Goal: Navigation & Orientation: Find specific page/section

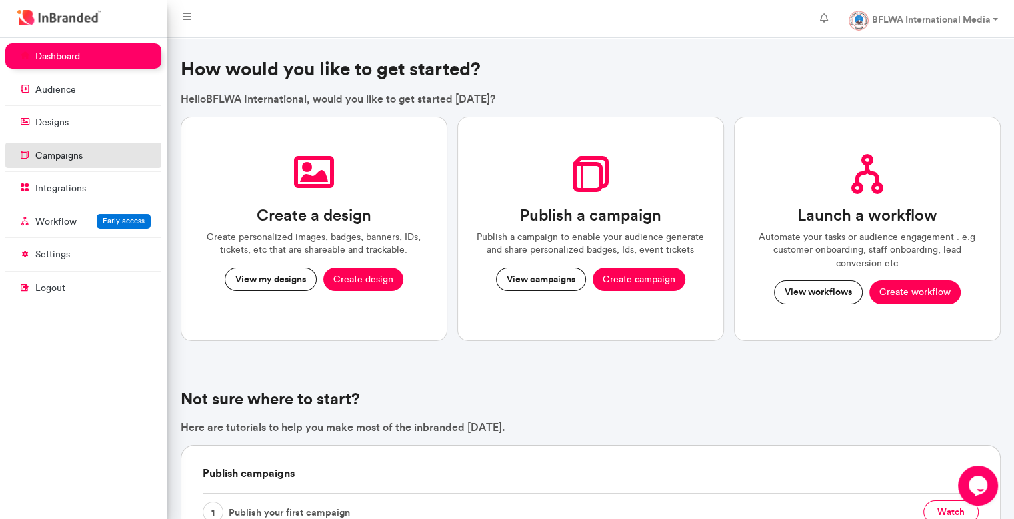
click at [73, 168] on li "campaigns" at bounding box center [83, 157] width 156 height 28
click at [124, 147] on link "campaigns" at bounding box center [83, 155] width 156 height 25
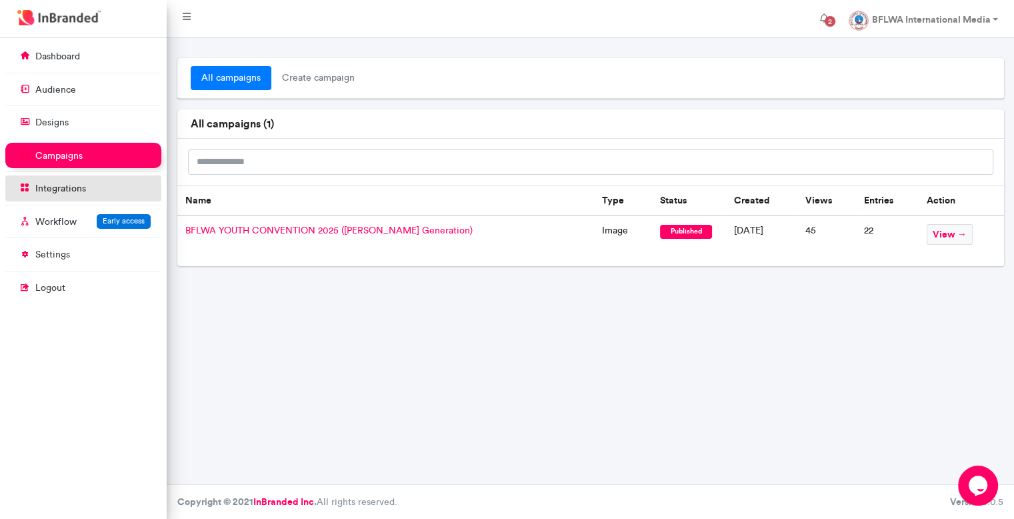
click at [92, 198] on link "integrations" at bounding box center [83, 187] width 156 height 25
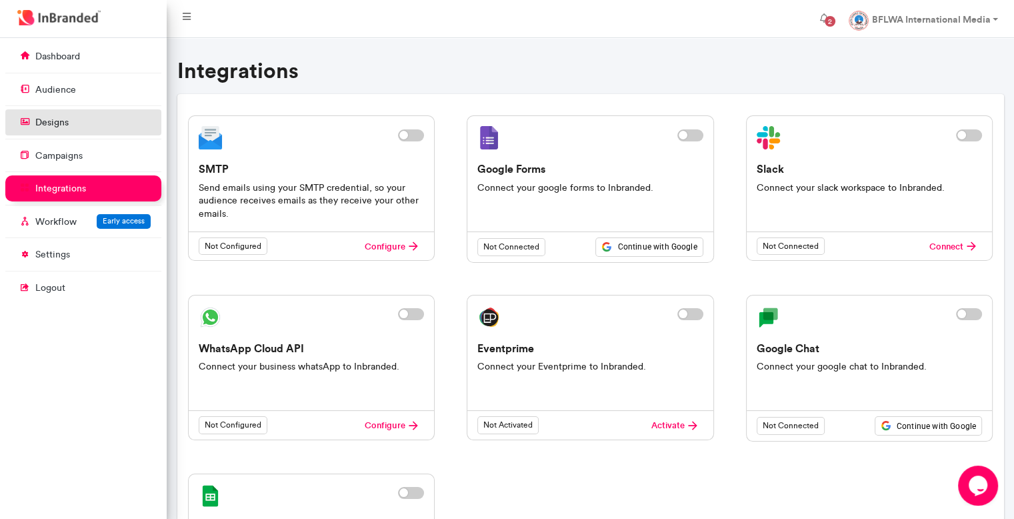
click at [94, 120] on link "designs" at bounding box center [83, 121] width 156 height 25
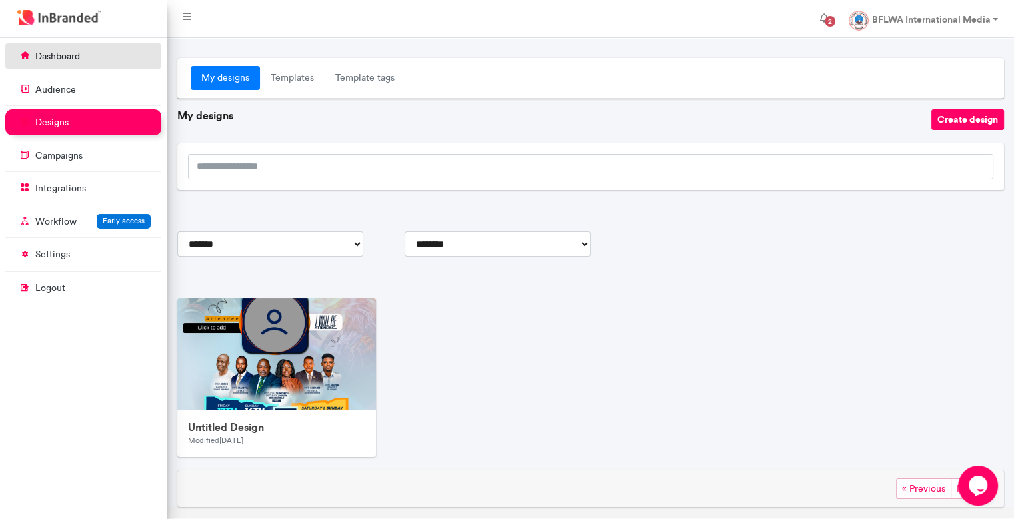
click at [85, 47] on link "dashboard" at bounding box center [83, 55] width 156 height 25
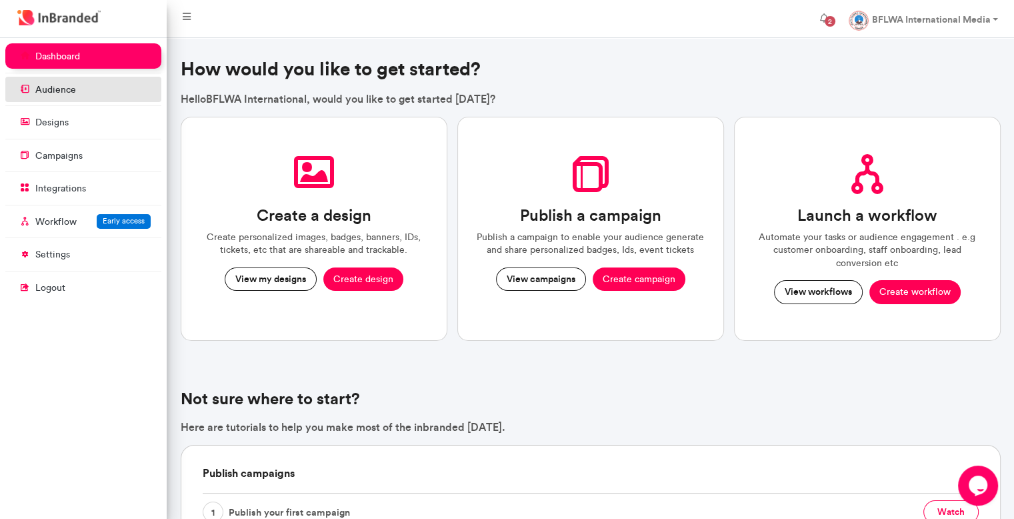
click at [80, 80] on link "audience" at bounding box center [83, 89] width 156 height 25
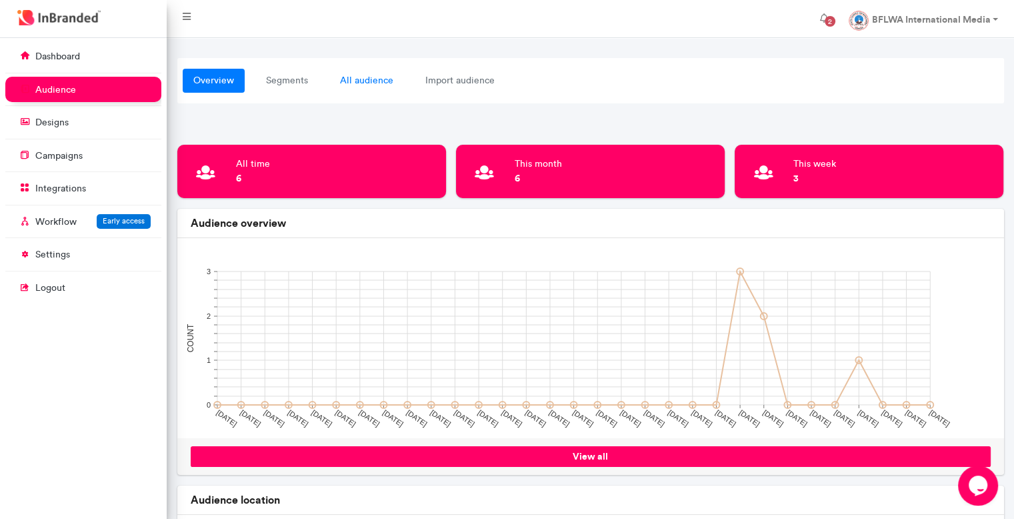
click at [386, 79] on link "all audience" at bounding box center [366, 81] width 75 height 24
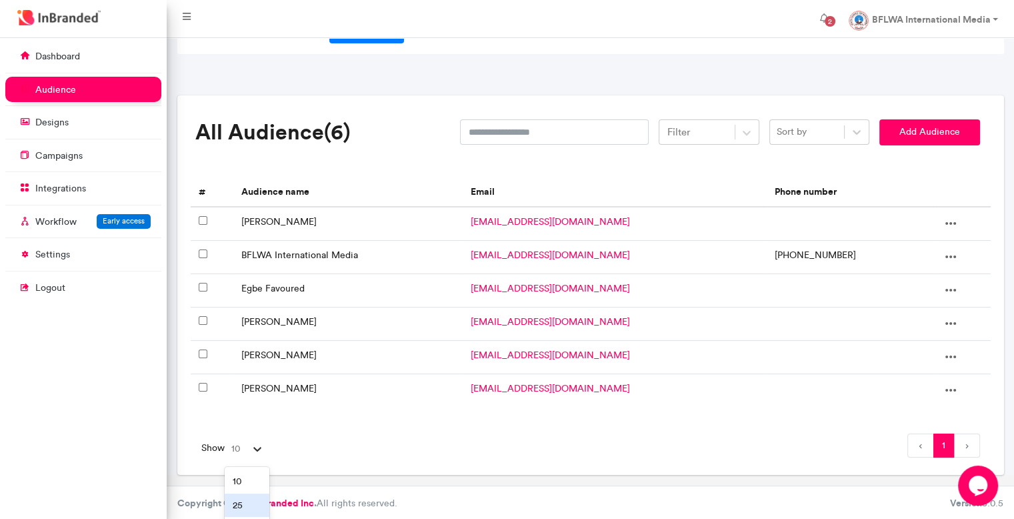
scroll to position [96, 0]
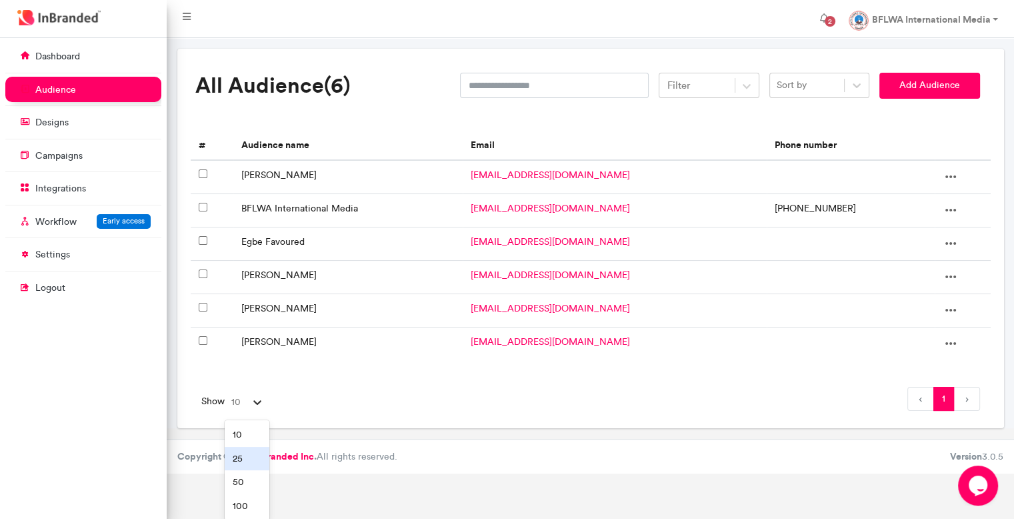
click at [253, 415] on div "option 25 focused, 2 of 4. 4 results available. Use Up and Down to choose optio…" at bounding box center [247, 401] width 45 height 25
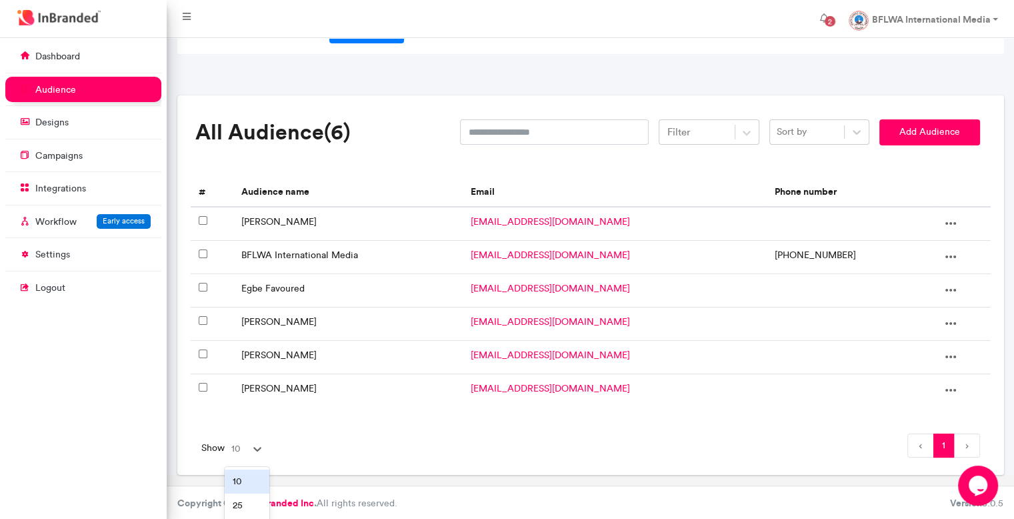
click at [325, 390] on div "All Audience (6) Filter Sort by Add Audience # Audience name Email Phone number…" at bounding box center [591, 288] width 800 height 359
click at [742, 138] on div at bounding box center [742, 132] width 16 height 15
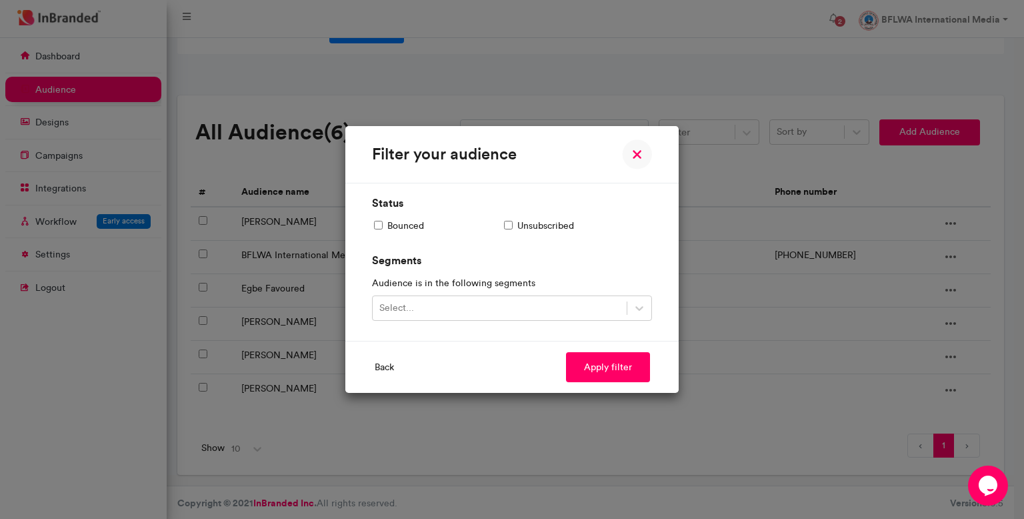
click at [742, 138] on div "Filter your audience Status Bounced Unsubscribed Segments Audience is in the fo…" at bounding box center [512, 259] width 1024 height 519
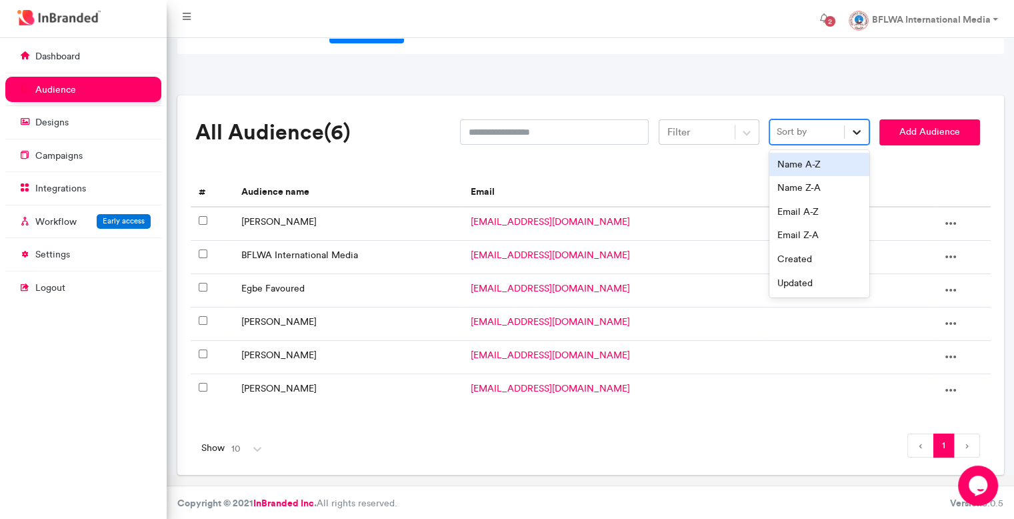
click at [857, 123] on div at bounding box center [856, 132] width 24 height 24
click at [809, 257] on div "Created" at bounding box center [819, 259] width 101 height 24
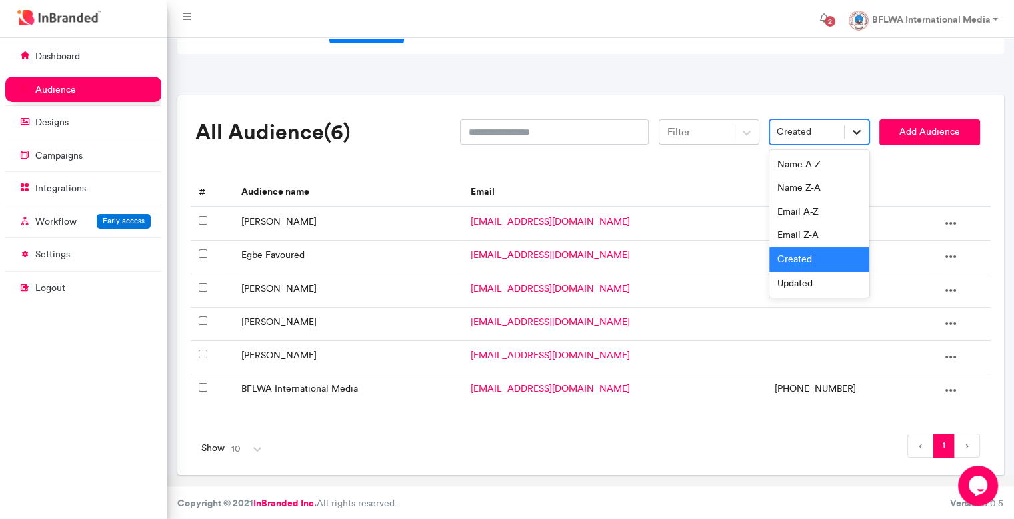
click at [850, 126] on icon at bounding box center [856, 131] width 13 height 13
click at [837, 169] on div "Name A-Z" at bounding box center [819, 165] width 101 height 24
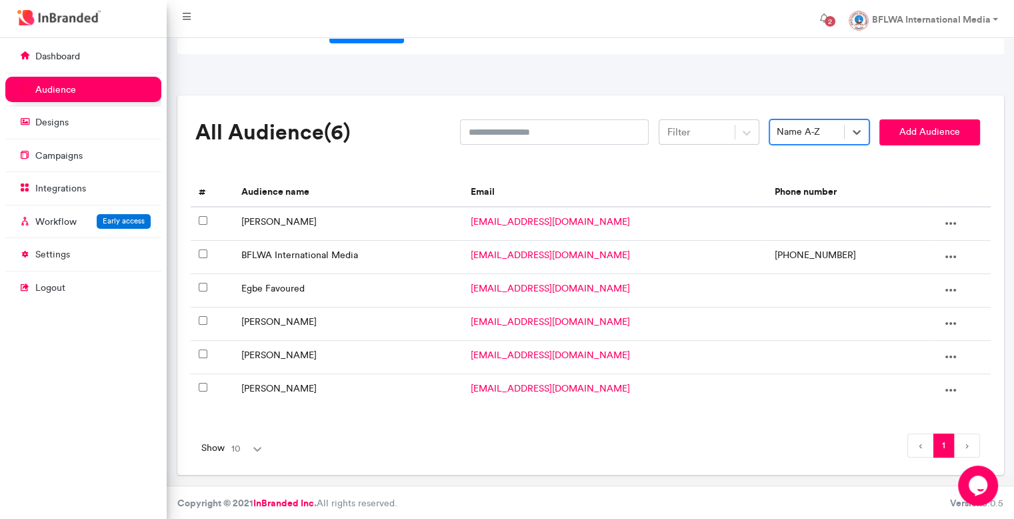
scroll to position [96, 0]
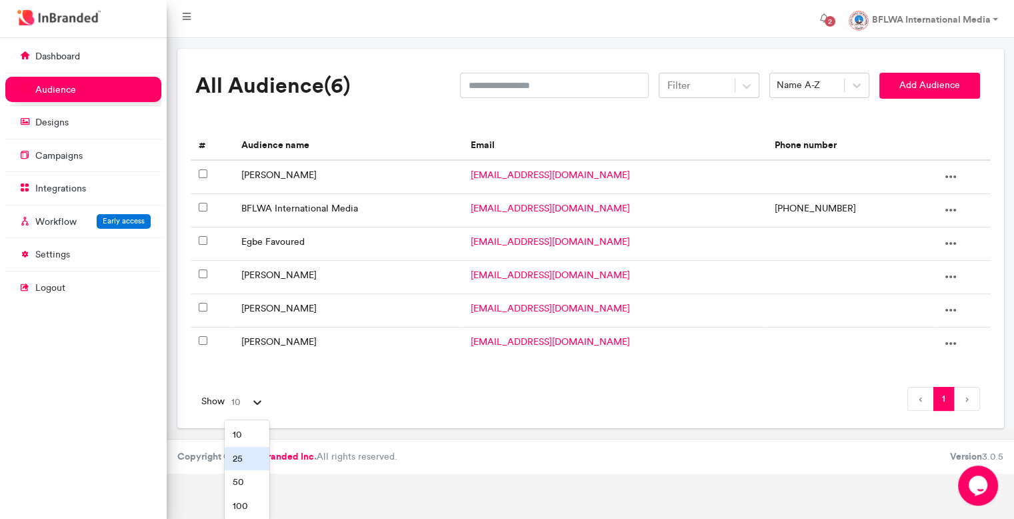
click at [248, 415] on div "option 25 focused, 2 of 4. 4 results available. Use Up and Down to choose optio…" at bounding box center [247, 401] width 45 height 25
click at [250, 497] on div "100" at bounding box center [247, 506] width 45 height 24
click at [257, 415] on div "option 25 focused, 2 of 4. 4 results available. Use Up and Down to choose optio…" at bounding box center [247, 401] width 45 height 25
click at [257, 437] on div "10" at bounding box center [247, 435] width 45 height 24
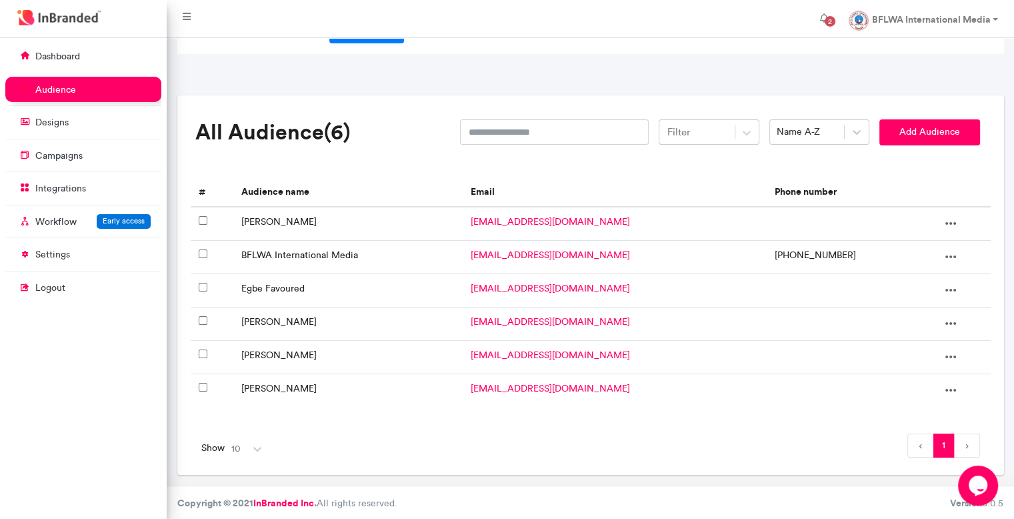
scroll to position [0, 0]
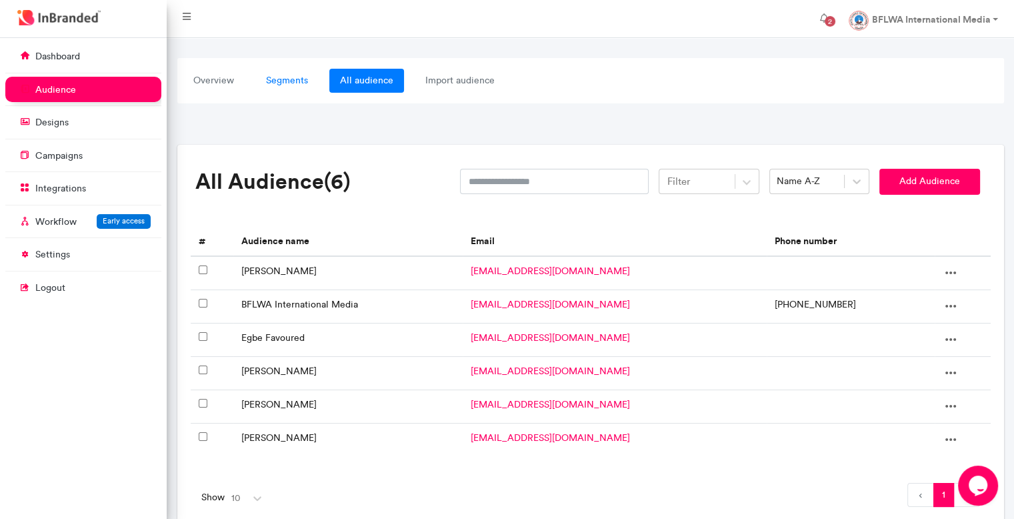
click at [280, 80] on link "segments" at bounding box center [286, 81] width 63 height 24
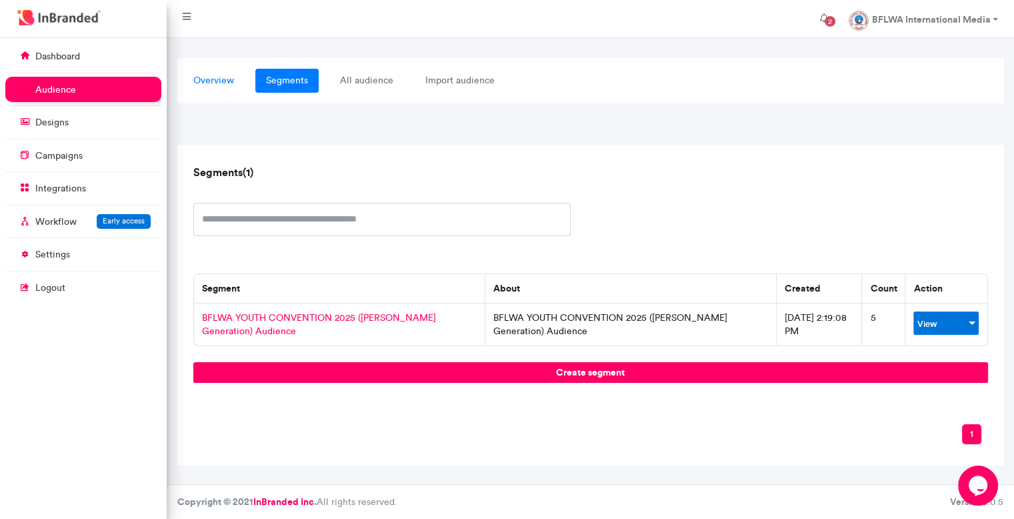
click at [219, 75] on link "overview" at bounding box center [214, 81] width 62 height 24
